Goal: Task Accomplishment & Management: Manage account settings

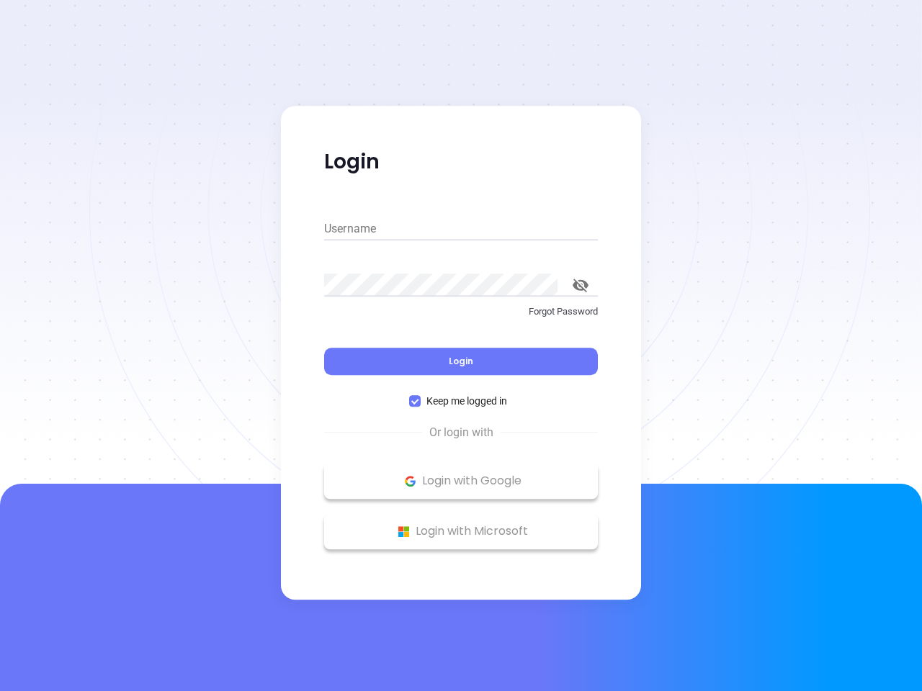
click at [461, 346] on div "Login" at bounding box center [461, 352] width 274 height 45
click at [461, 229] on input "Username" at bounding box center [461, 228] width 274 height 23
click at [580, 285] on icon "toggle password visibility" at bounding box center [580, 286] width 16 height 14
click at [461, 361] on span "Login" at bounding box center [461, 361] width 24 height 12
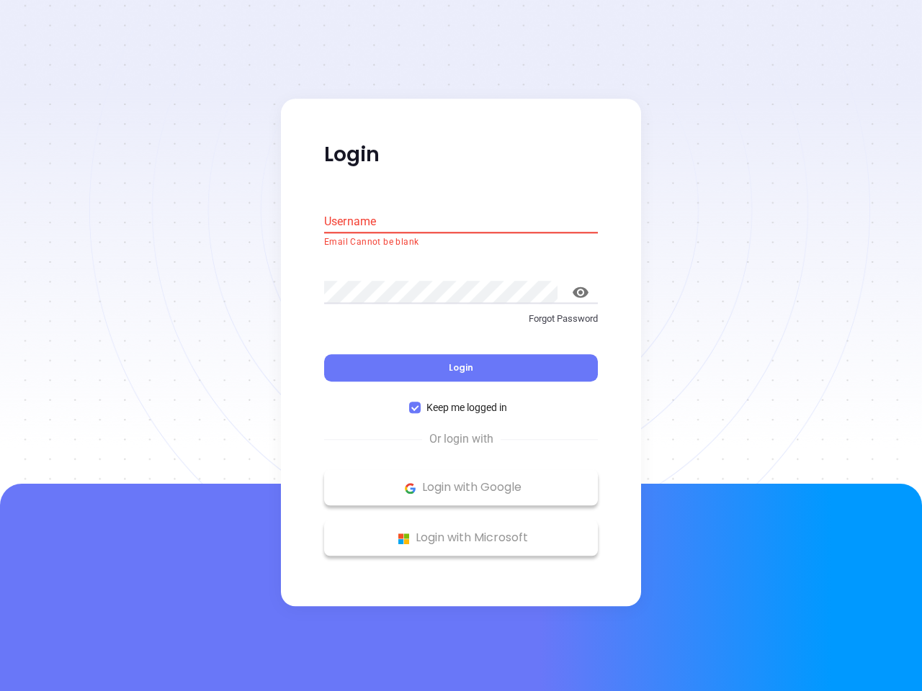
click at [461, 401] on span "Keep me logged in" at bounding box center [466, 408] width 92 height 16
click at [420, 402] on input "Keep me logged in" at bounding box center [415, 408] width 12 height 12
checkbox input "false"
click at [461, 481] on p "Login with Google" at bounding box center [460, 488] width 259 height 22
click at [461, 531] on p "Login with Microsoft" at bounding box center [460, 539] width 259 height 22
